Goal: Check status: Check status

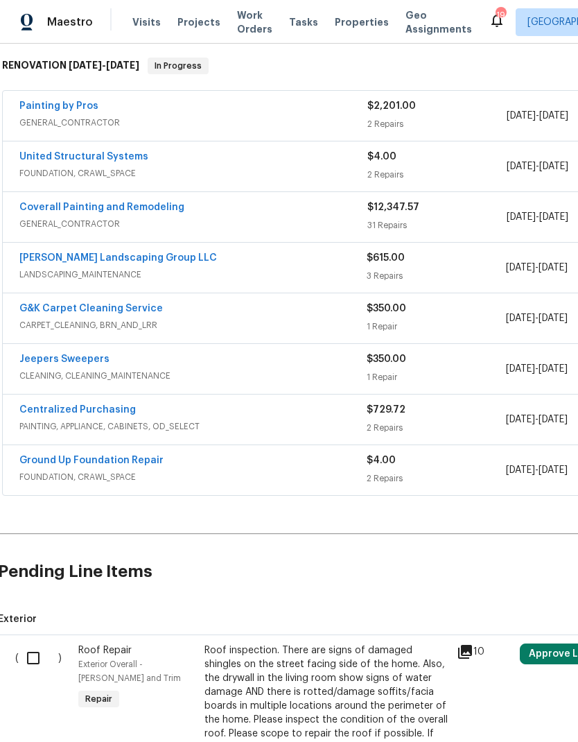
scroll to position [218, 2]
click at [119, 157] on link "United Structural Systems" at bounding box center [83, 158] width 129 height 10
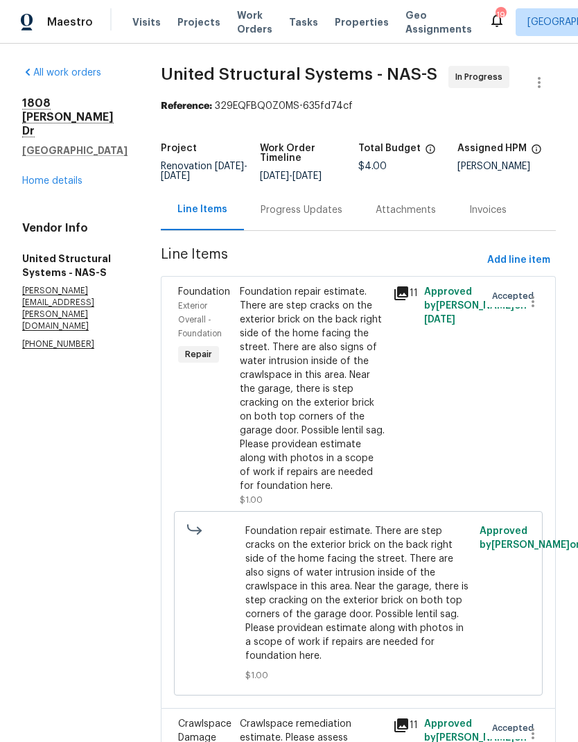
click at [295, 217] on div "Progress Updates" at bounding box center [302, 210] width 82 height 14
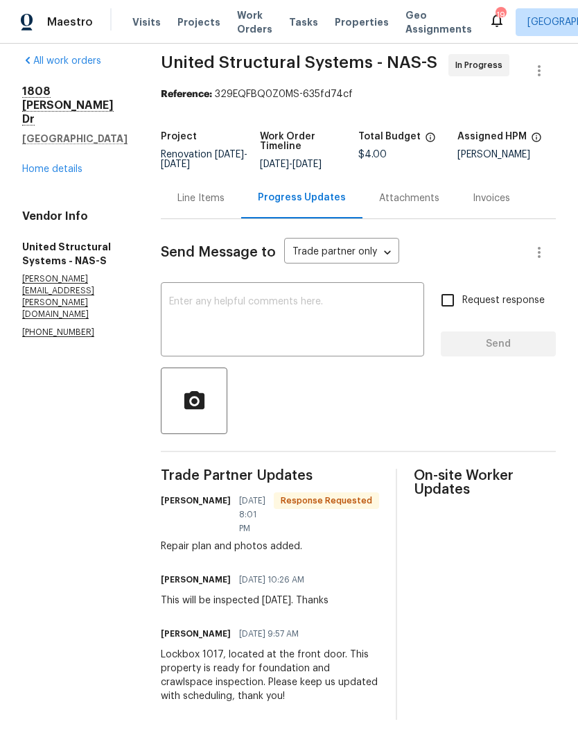
scroll to position [11, 0]
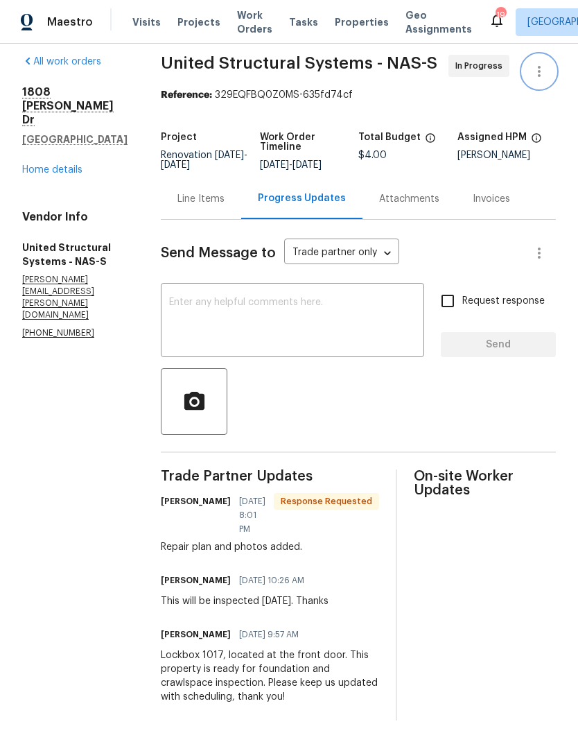
click at [547, 71] on icon "button" at bounding box center [539, 71] width 17 height 17
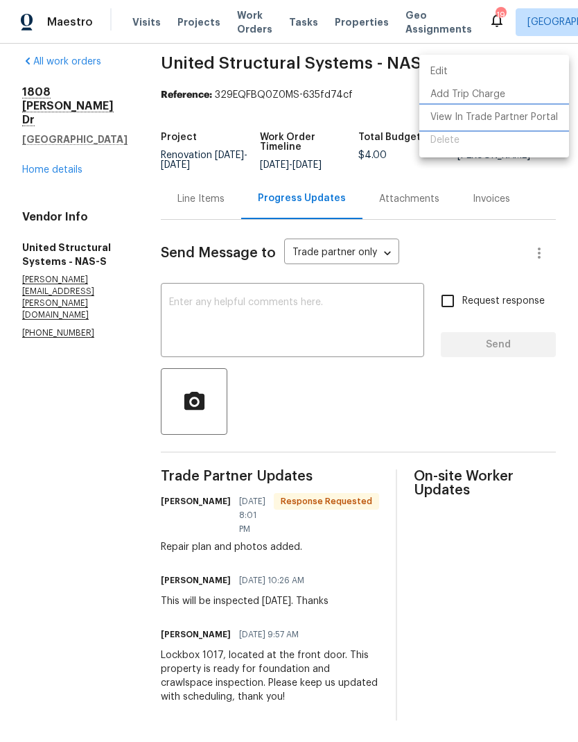
click at [546, 124] on li "View In Trade Partner Portal" at bounding box center [494, 117] width 150 height 23
click at [518, 114] on li "View In Trade Partner Portal" at bounding box center [494, 117] width 150 height 23
click at [77, 136] on div at bounding box center [289, 371] width 578 height 742
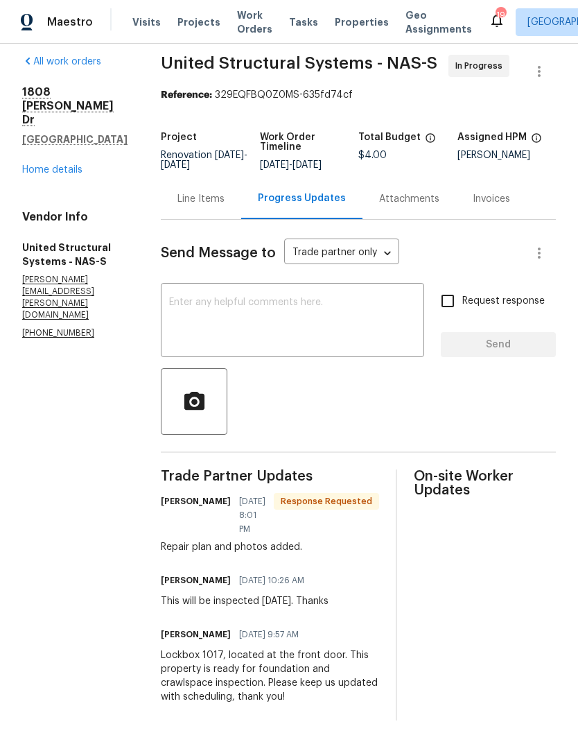
click at [76, 134] on div "[STREET_ADDRESS][PERSON_NAME] Home details" at bounding box center [74, 131] width 105 height 92
click at [55, 165] on link "Home details" at bounding box center [52, 170] width 60 height 10
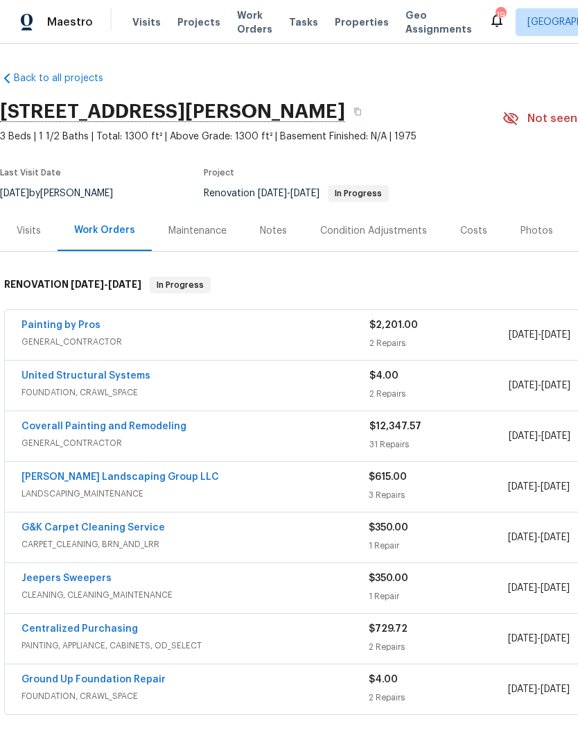
click at [385, 222] on div "Condition Adjustments" at bounding box center [374, 230] width 140 height 41
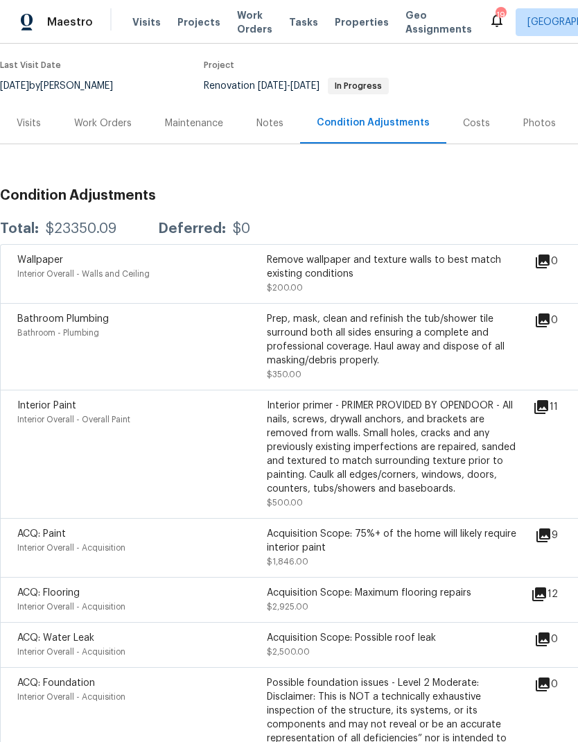
scroll to position [107, 0]
click at [104, 111] on div "Work Orders" at bounding box center [103, 123] width 91 height 41
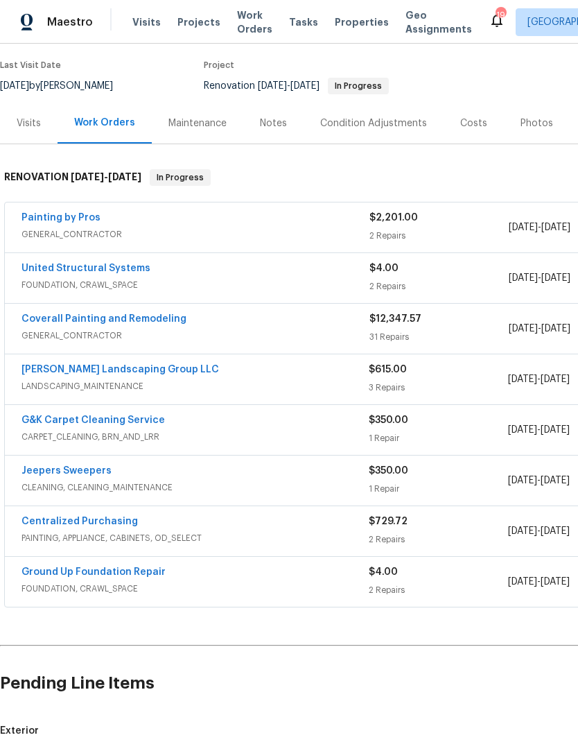
click at [466, 124] on div "Costs" at bounding box center [473, 123] width 27 height 14
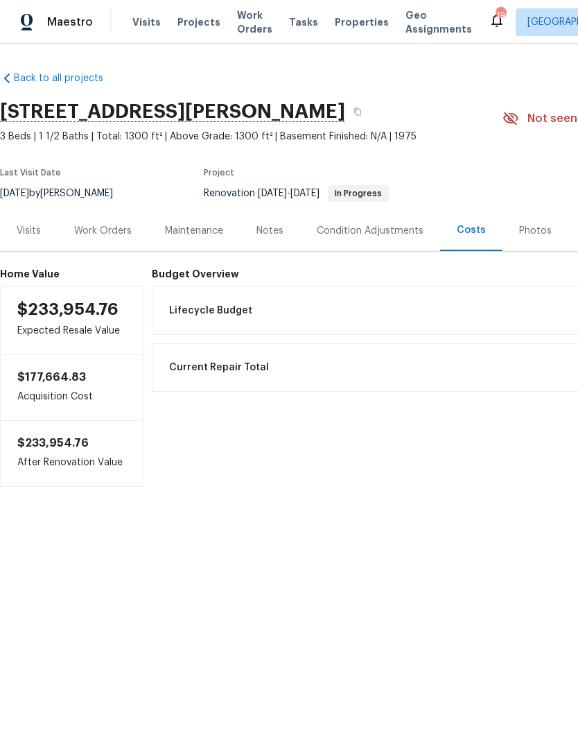
click at [37, 227] on div "Visits" at bounding box center [29, 231] width 24 height 14
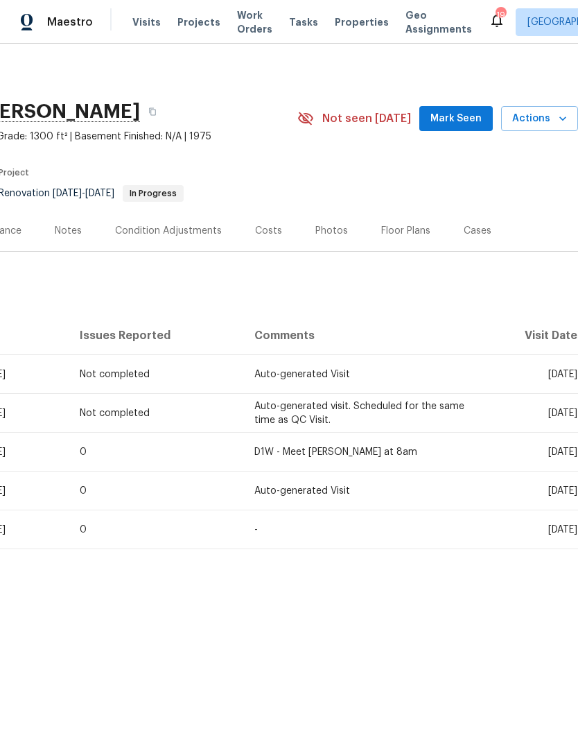
scroll to position [0, 205]
